Goal: Information Seeking & Learning: Learn about a topic

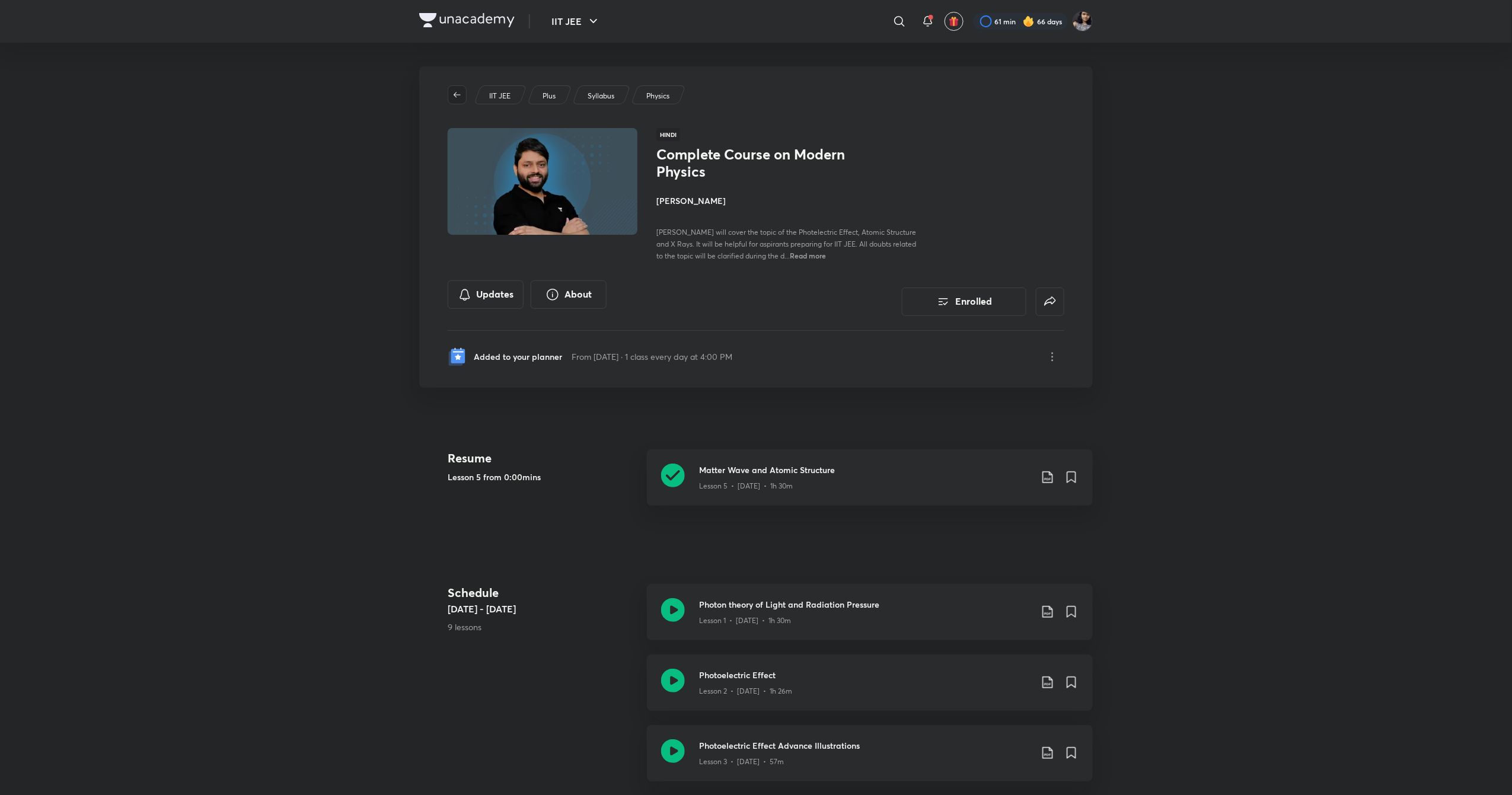
click at [456, 94] on icon "button" at bounding box center [457, 95] width 9 height 9
click at [572, 16] on button "IIT JEE" at bounding box center [576, 21] width 64 height 24
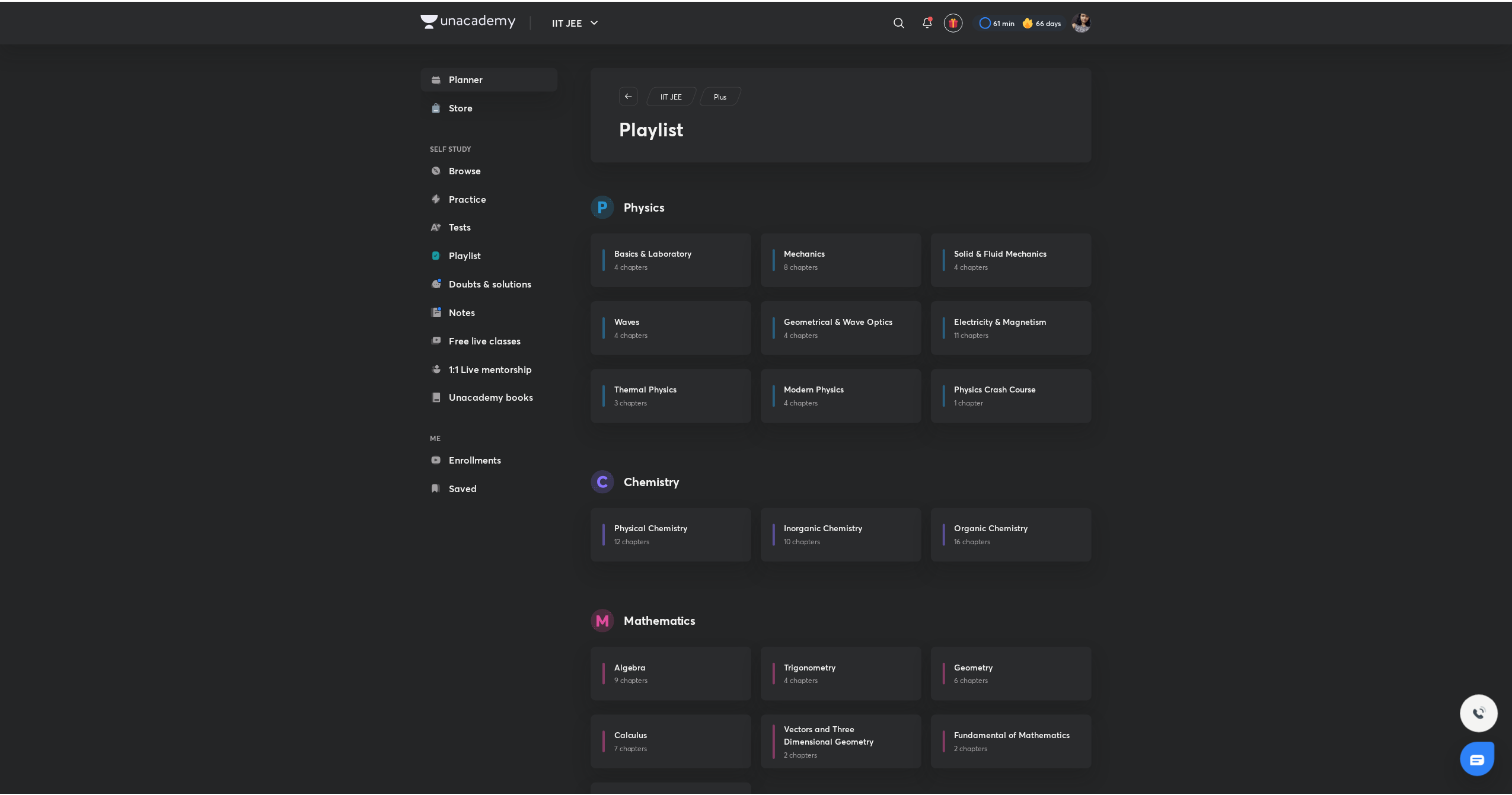
scroll to position [64, 0]
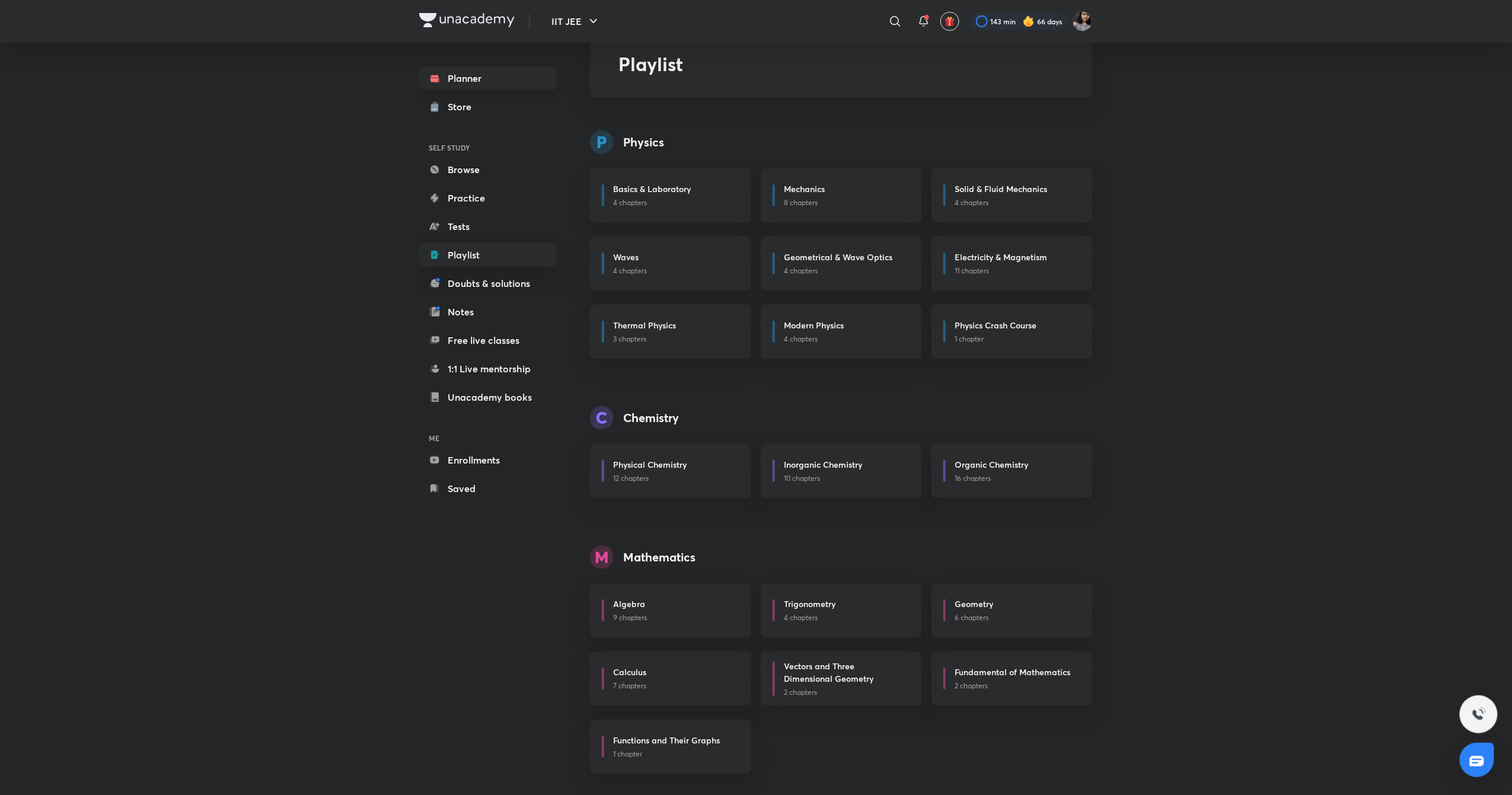
click at [542, 83] on link "Planner" at bounding box center [487, 78] width 137 height 24
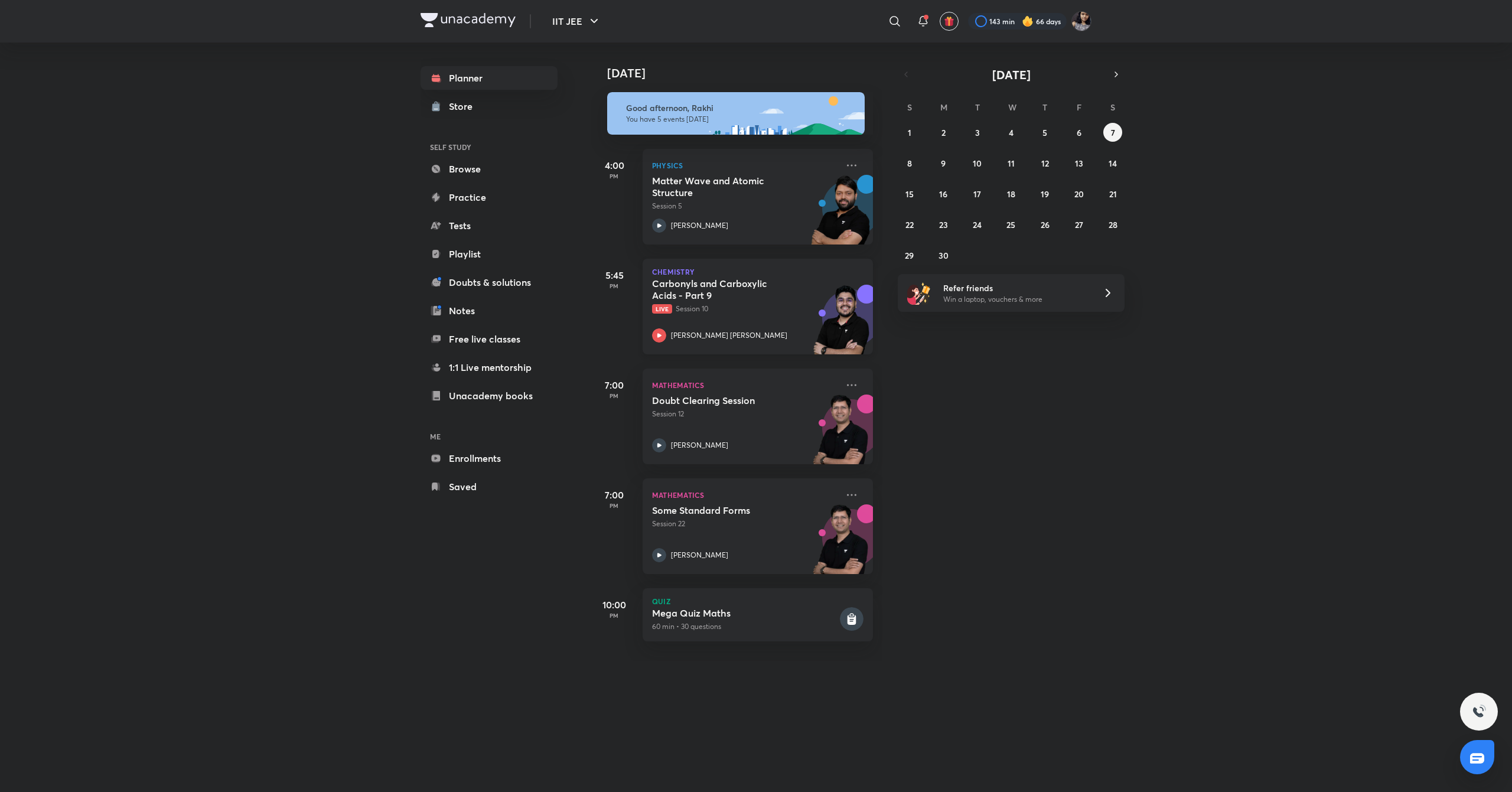
click at [667, 329] on div "[PERSON_NAME] [PERSON_NAME]" at bounding box center [744, 336] width 186 height 14
